Goal: Find specific page/section: Find specific page/section

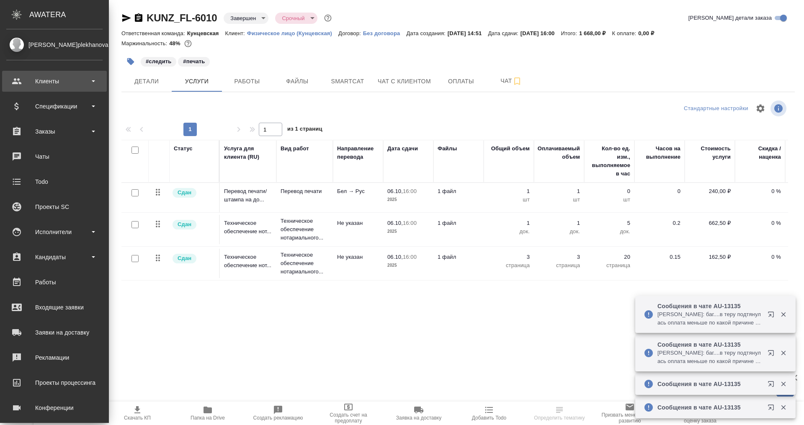
click at [54, 76] on div "Клиенты" at bounding box center [54, 81] width 96 height 13
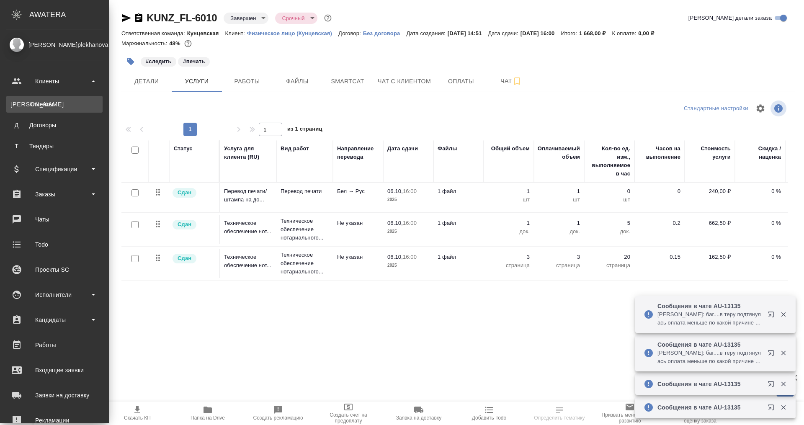
click at [44, 101] on div "Клиенты" at bounding box center [54, 104] width 88 height 8
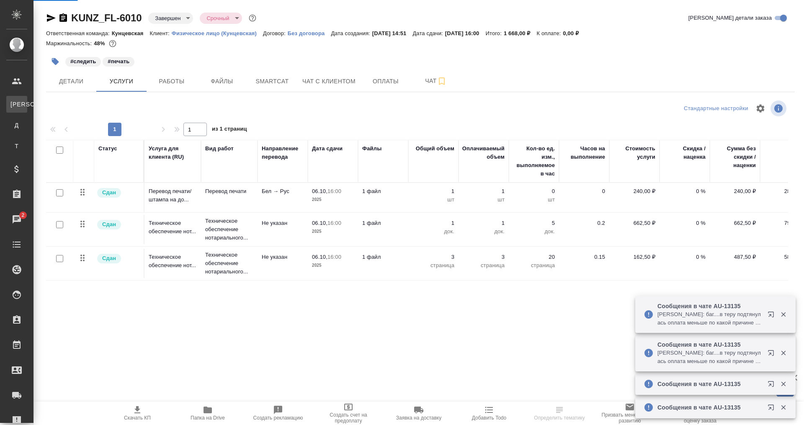
select select "RU"
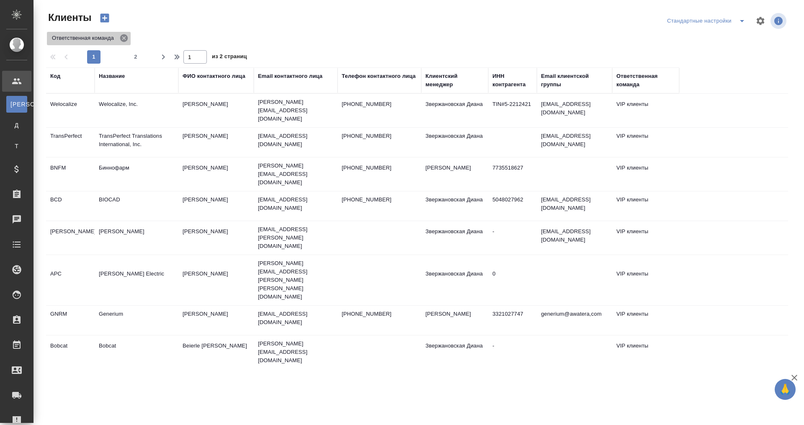
click at [123, 38] on icon at bounding box center [123, 37] width 9 height 9
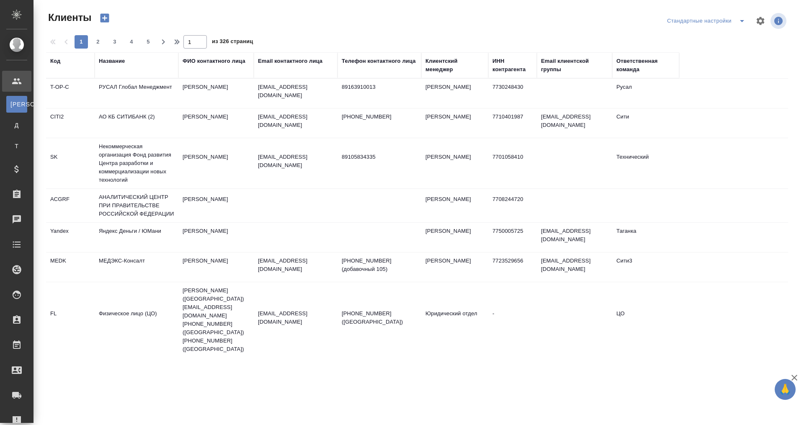
click at [119, 74] on th "Название" at bounding box center [137, 65] width 84 height 26
click at [115, 62] on div "Название" at bounding box center [112, 61] width 26 height 8
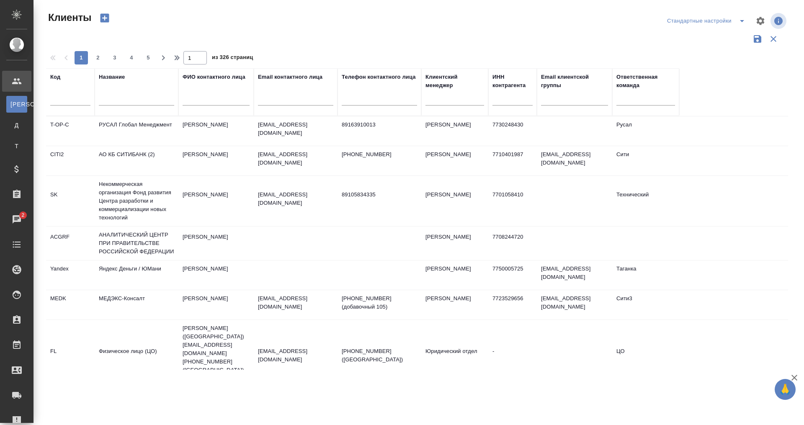
click at [117, 94] on div at bounding box center [136, 101] width 75 height 21
click at [127, 100] on input "text" at bounding box center [136, 100] width 75 height 10
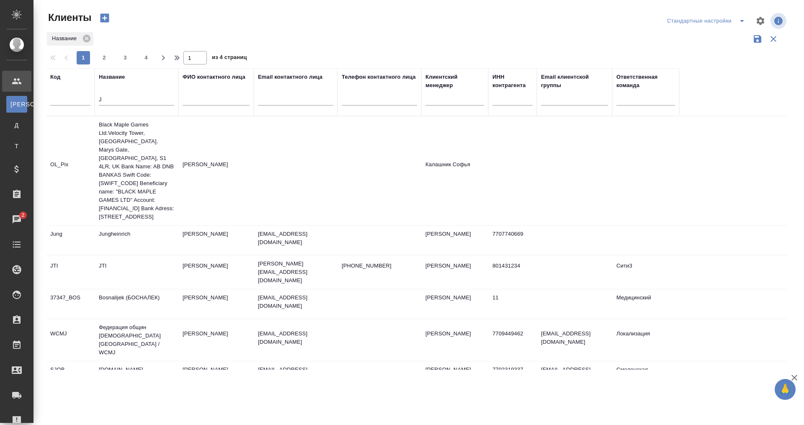
click at [113, 96] on input "J" at bounding box center [136, 100] width 75 height 10
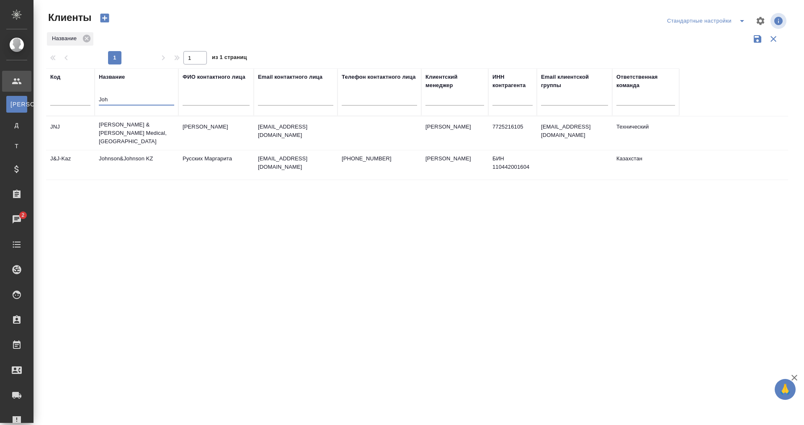
type input "Joh"
click at [558, 339] on div "Код Название Joh ФИО контактного лица Email контактного лица Телефон контактног…" at bounding box center [417, 218] width 742 height 301
click at [213, 123] on td "[PERSON_NAME]" at bounding box center [215, 132] width 75 height 29
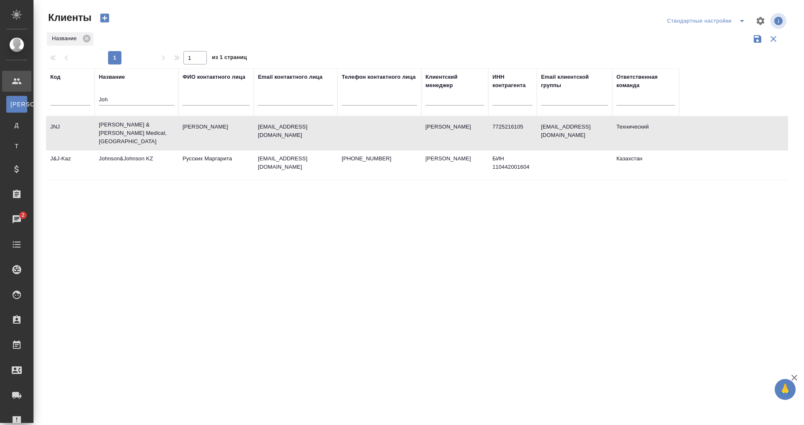
click at [213, 123] on td "[PERSON_NAME]" at bounding box center [215, 132] width 75 height 29
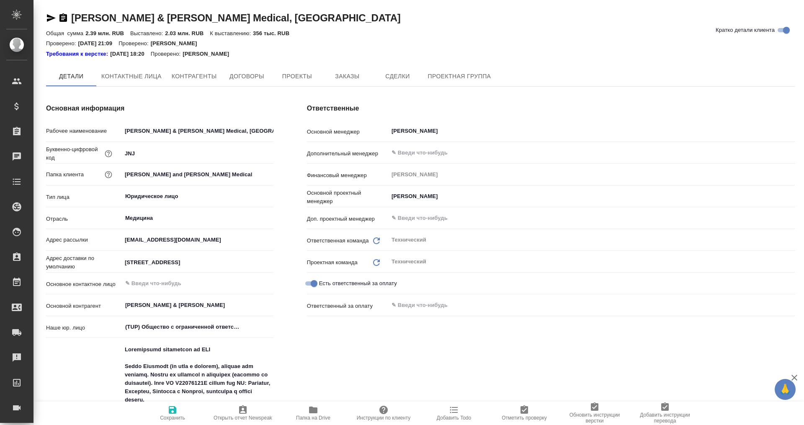
type textarea "x"
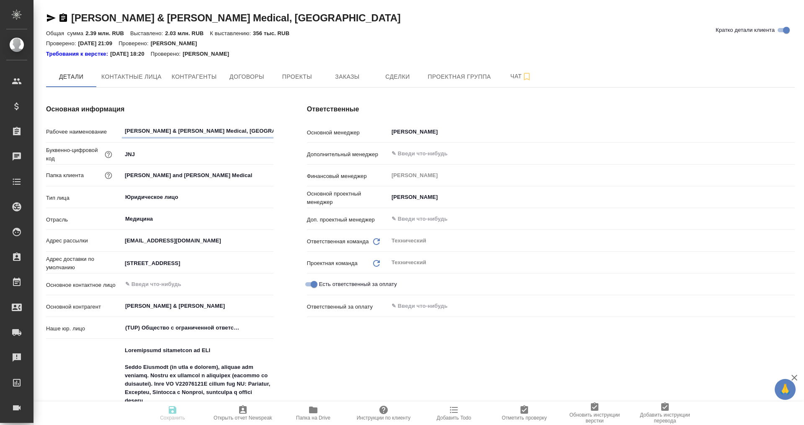
type textarea "x"
